Goal: Information Seeking & Learning: Find specific fact

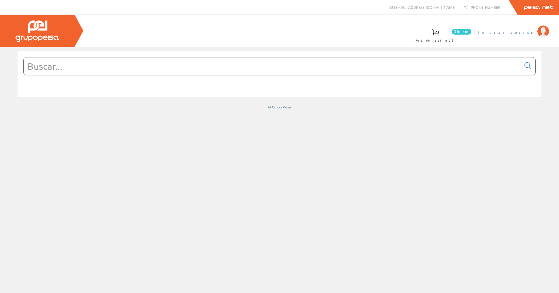
click at [529, 35] on span "Iniciar sesión" at bounding box center [506, 32] width 57 height 6
click at [264, 71] on input "text" at bounding box center [273, 66] width 498 height 18
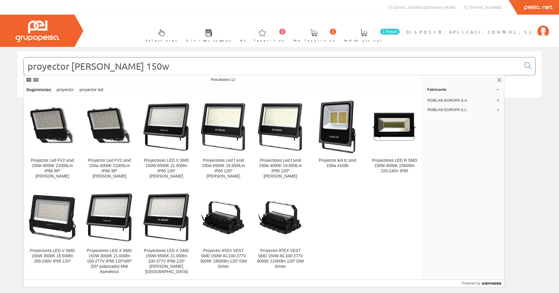
type input "proyector roblan 150w"
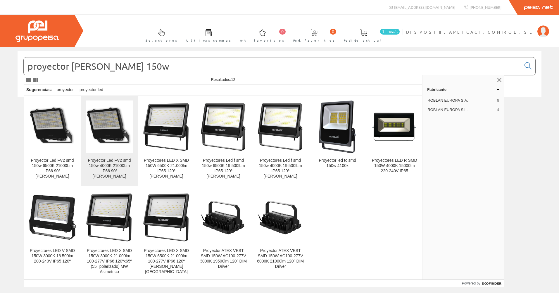
click at [106, 162] on div "Proyector Led FV2 smd 150w 4000K 21000Lm IP66 90º Roblan" at bounding box center [109, 168] width 47 height 21
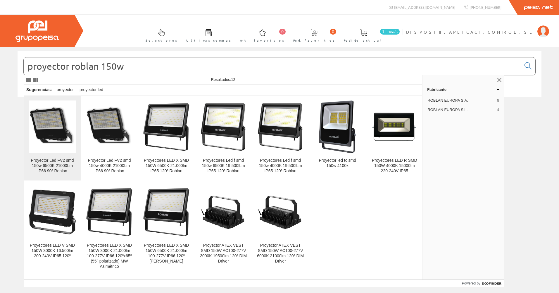
click at [51, 116] on img at bounding box center [52, 126] width 47 height 48
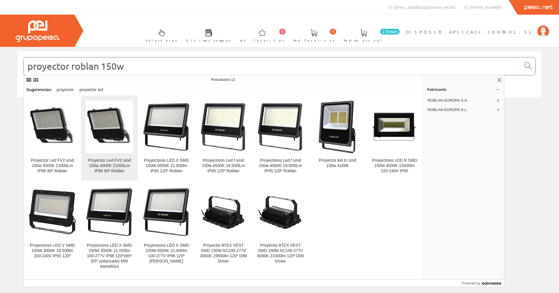
click at [111, 161] on div "Proyector Led FV2 smd 150w 4000K 21000Lm IP66 90º Roblan" at bounding box center [109, 166] width 47 height 16
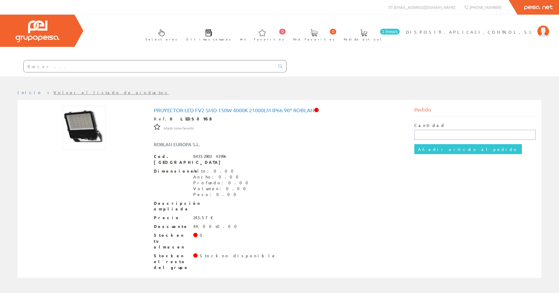
click at [442, 133] on input "text" at bounding box center [476, 135] width 122 height 10
drag, startPoint x: 155, startPoint y: 109, endPoint x: 314, endPoint y: 112, distance: 159.8
click at [314, 112] on h1 "Proyector Led FV2 smd 150w 4000K 21000Lm IP66 90º Roblan" at bounding box center [280, 110] width 252 height 6
copy h1 "Proyector Led FV2 smd 150w 4000K 21000Lm IP66 90º Roblan"
